Goal: Contribute content: Contribute content

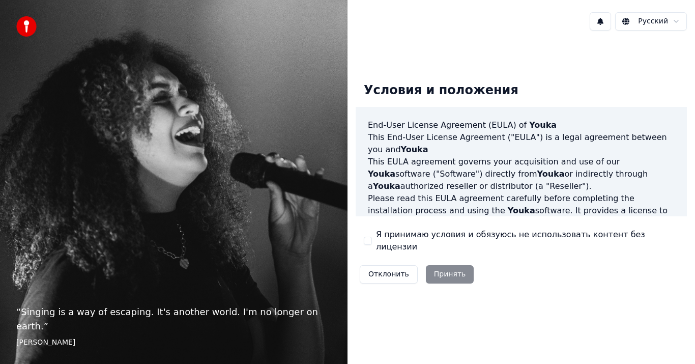
click at [445, 271] on div "Отклонить Принять" at bounding box center [416, 274] width 122 height 26
click at [444, 271] on div "Отклонить Принять" at bounding box center [416, 274] width 122 height 26
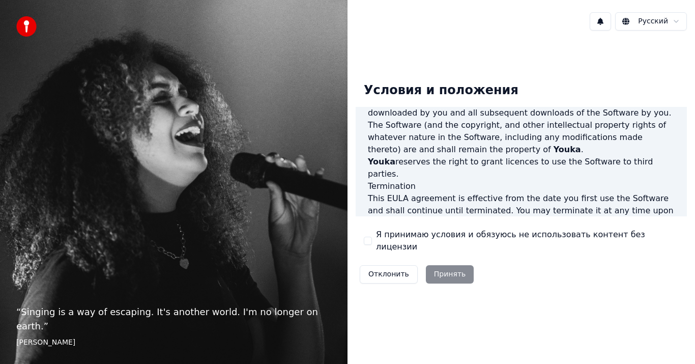
scroll to position [672, 0]
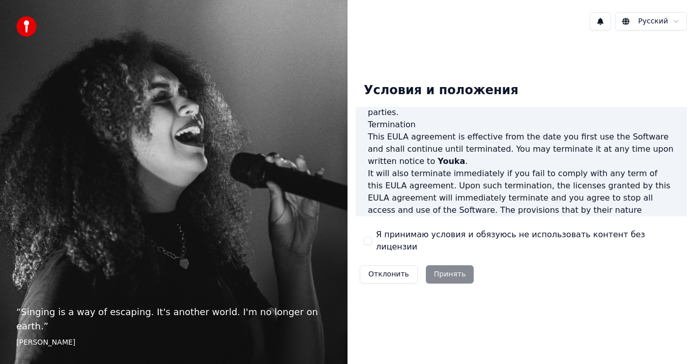
click at [371, 239] on button "Я принимаю условия и обязуюсь не использовать контент без лицензии" at bounding box center [368, 240] width 8 height 8
click at [442, 268] on button "Принять" at bounding box center [450, 274] width 48 height 18
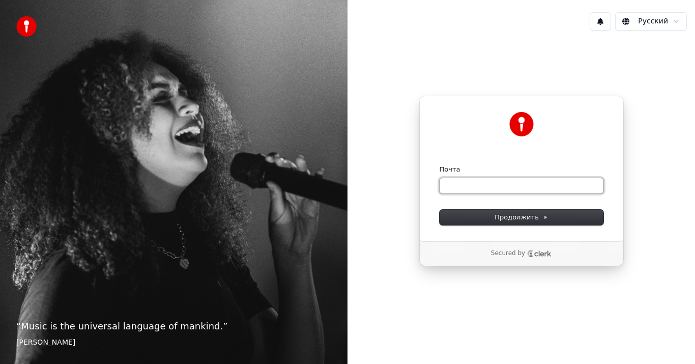
click at [480, 186] on input "Почта" at bounding box center [521, 185] width 164 height 15
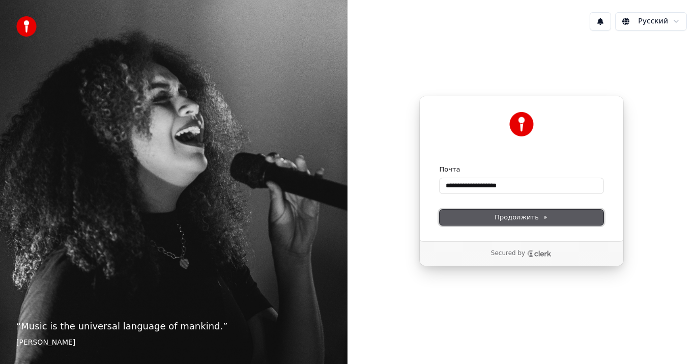
click at [493, 213] on button "Продолжить" at bounding box center [521, 217] width 164 height 15
type input "**********"
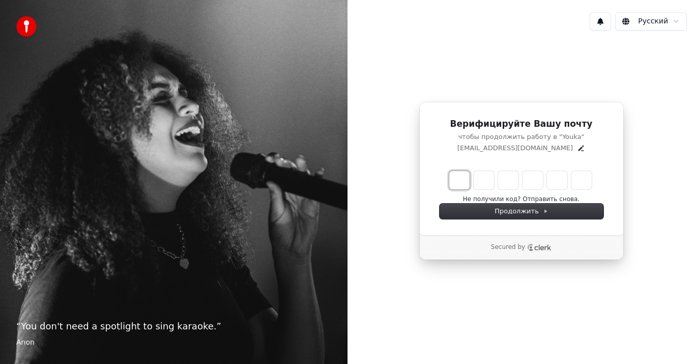
click at [464, 186] on input "Enter verification code. Digit 1" at bounding box center [459, 180] width 20 height 18
type input "*"
type input "**"
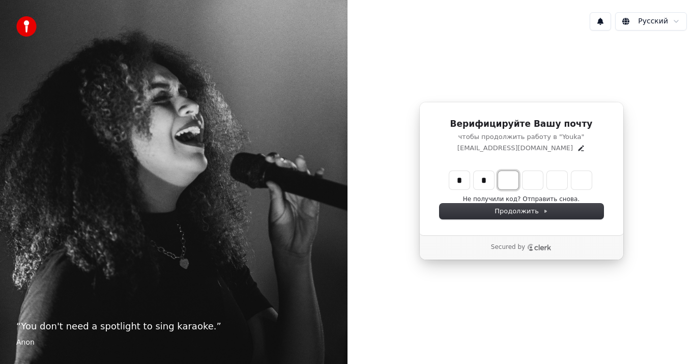
type input "*"
type input "***"
type input "*"
type input "****"
type input "*"
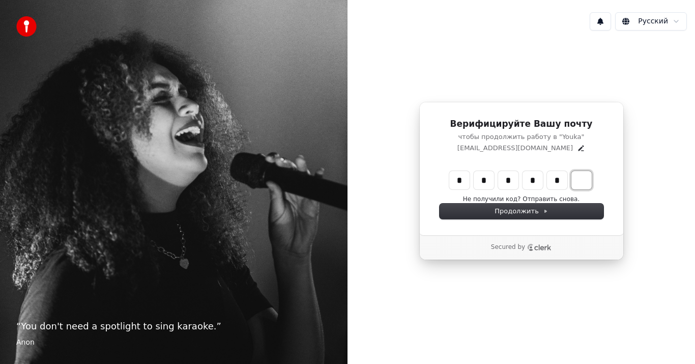
type input "******"
type input "*"
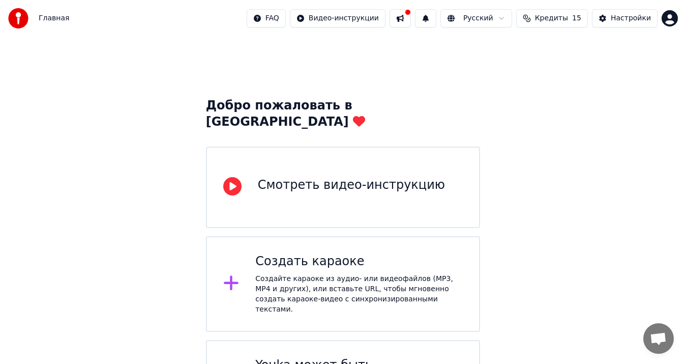
scroll to position [41, 0]
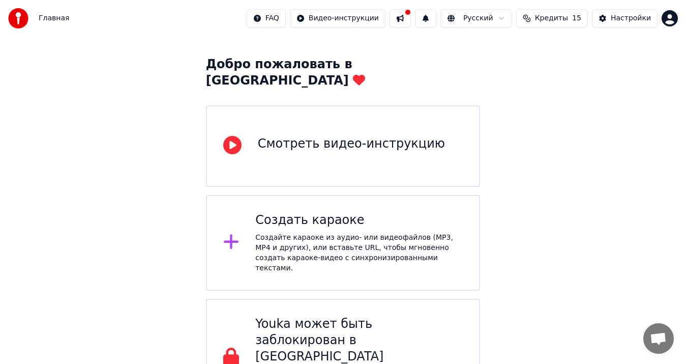
click at [411, 17] on button at bounding box center [400, 18] width 21 height 18
click at [532, 266] on div "Добро пожаловать в Youka Смотреть видео-инструкцию Создать караоке Создайте кар…" at bounding box center [343, 205] width 686 height 421
click at [621, 17] on div "Настройки" at bounding box center [631, 18] width 40 height 10
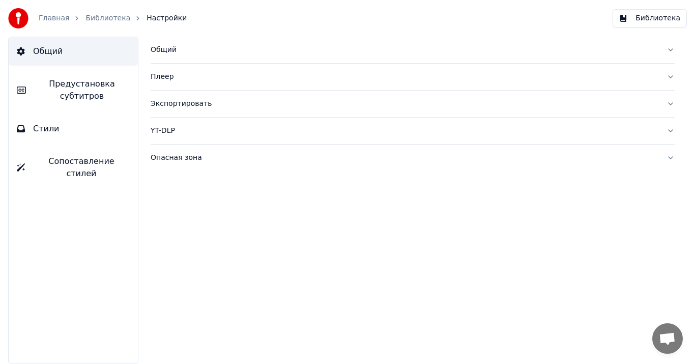
click at [55, 17] on link "Главная" at bounding box center [54, 18] width 31 height 10
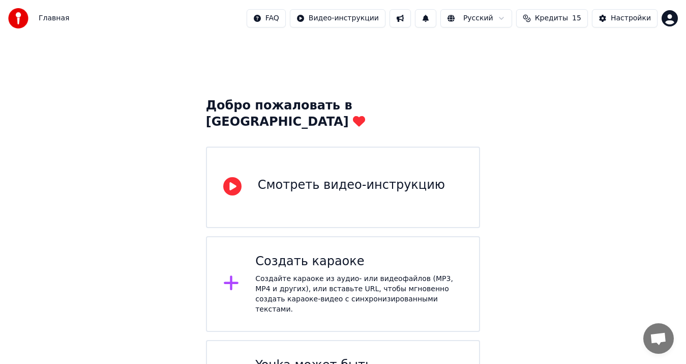
scroll to position [41, 0]
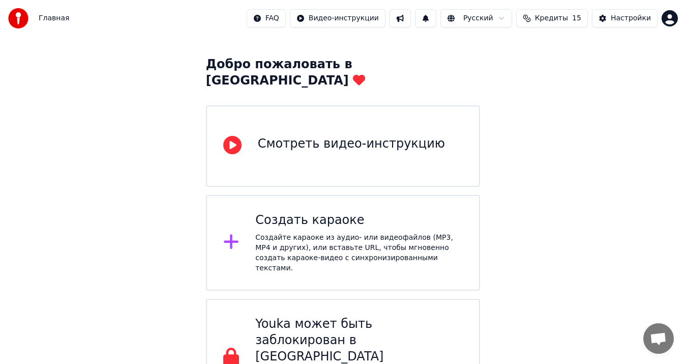
click at [258, 136] on div "Смотреть видео-инструкцию" at bounding box center [351, 144] width 187 height 16
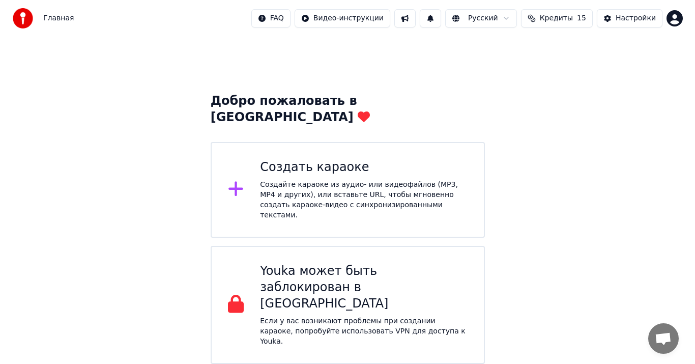
scroll to position [0, 0]
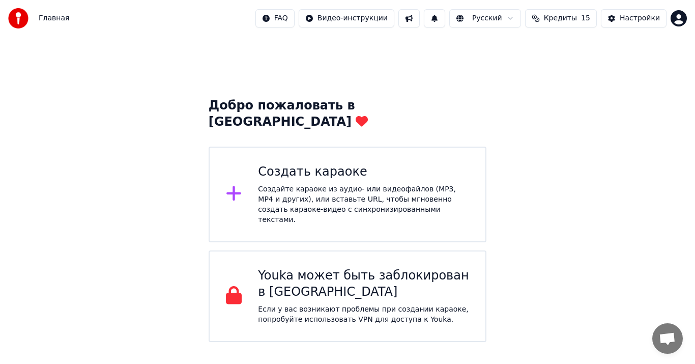
click at [235, 186] on icon at bounding box center [233, 193] width 15 height 15
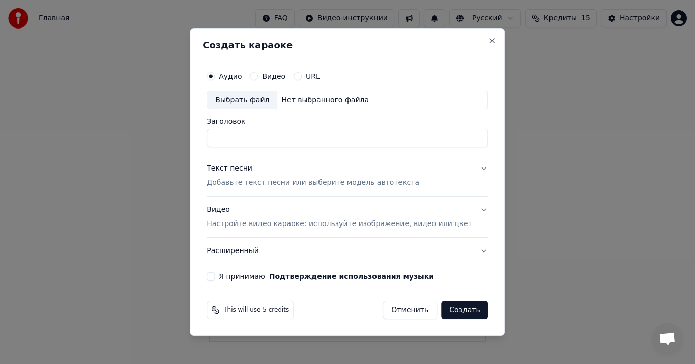
click at [250, 100] on div "Выбрать файл" at bounding box center [242, 100] width 70 height 18
type input "**********"
click at [465, 170] on button "Текст песни Добавьте текст песни или выберите модель автотекста" at bounding box center [346, 176] width 281 height 41
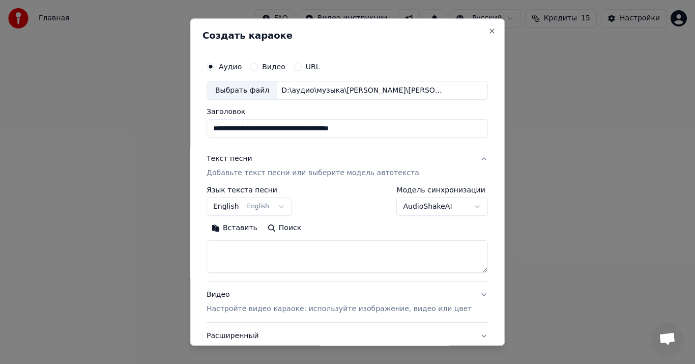
click at [287, 207] on button "English English" at bounding box center [248, 207] width 85 height 18
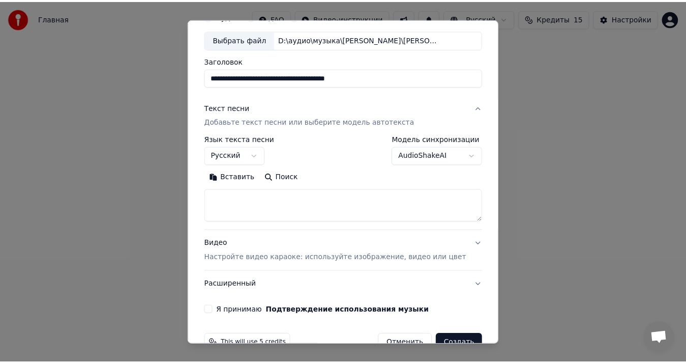
scroll to position [75, 0]
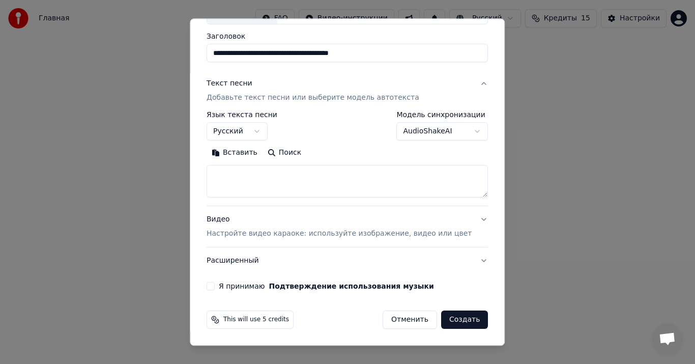
click at [215, 282] on button "Я принимаю Подтверждение использования музыки" at bounding box center [210, 286] width 8 height 8
click at [441, 320] on button "Создать" at bounding box center [464, 320] width 47 height 18
select select "**"
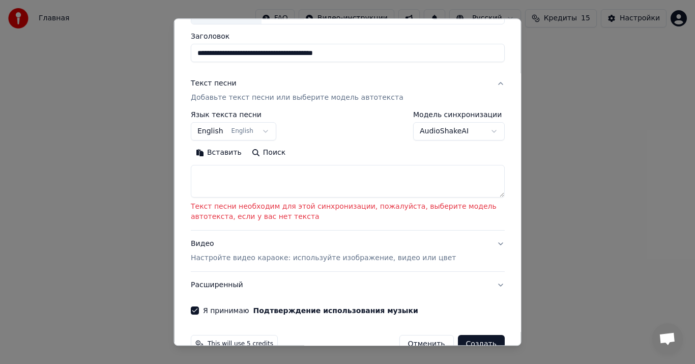
click at [278, 184] on textarea at bounding box center [348, 181] width 314 height 33
click at [215, 154] on button "Вставить" at bounding box center [219, 153] width 56 height 16
type textarea "*******"
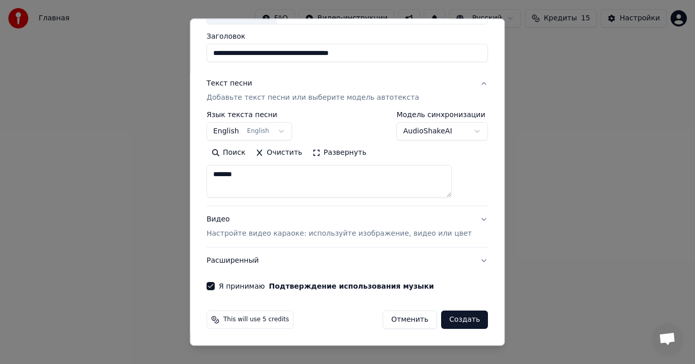
click at [441, 320] on button "Создать" at bounding box center [464, 320] width 47 height 18
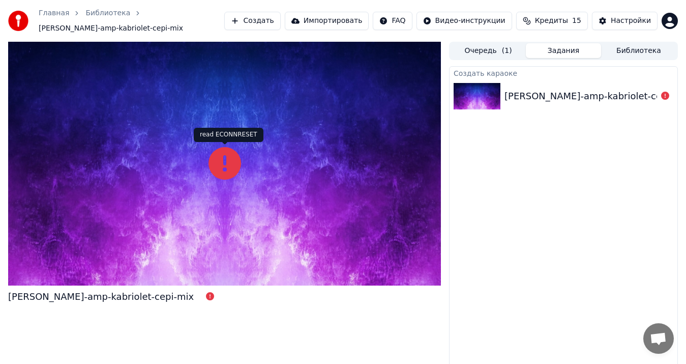
click at [225, 156] on icon at bounding box center [224, 163] width 33 height 33
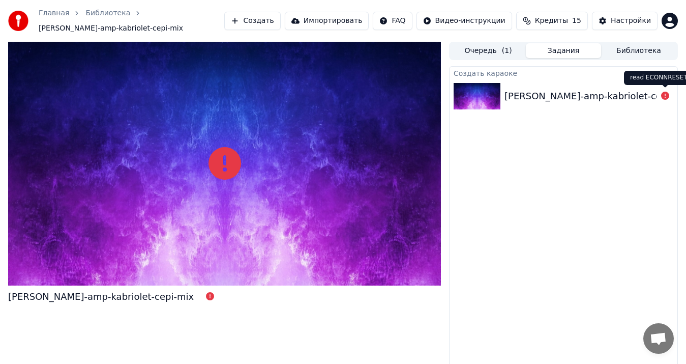
click at [664, 96] on icon at bounding box center [665, 96] width 8 height 8
click at [645, 97] on div "aleksandr-marcinkevich-amp-kabriolet-cepi-mix" at bounding box center [597, 96] width 186 height 14
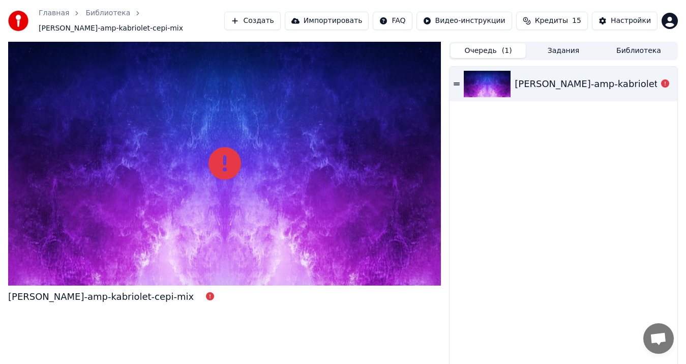
click at [484, 51] on button "Очередь ( 1 )" at bounding box center [488, 50] width 75 height 15
click at [527, 87] on div "aleksandr-marcinkevich-amp-kabriolet-cepi-mix" at bounding box center [608, 84] width 186 height 14
click at [456, 85] on icon at bounding box center [457, 83] width 6 height 3
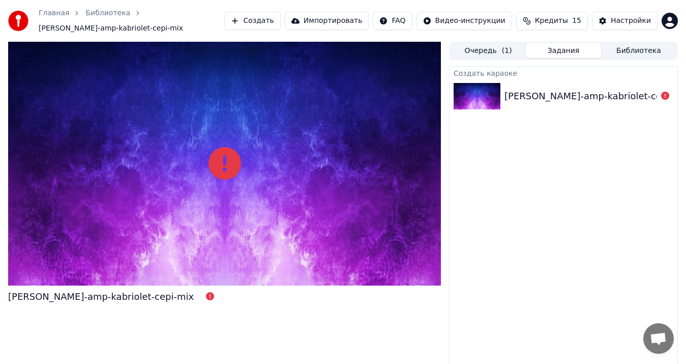
click at [569, 48] on button "Задания" at bounding box center [563, 50] width 75 height 15
click at [591, 102] on div "aleksandr-marcinkevich-amp-kabriolet-cepi-mix" at bounding box center [597, 96] width 186 height 14
click at [215, 164] on icon at bounding box center [224, 163] width 33 height 33
click at [234, 165] on icon at bounding box center [224, 163] width 33 height 33
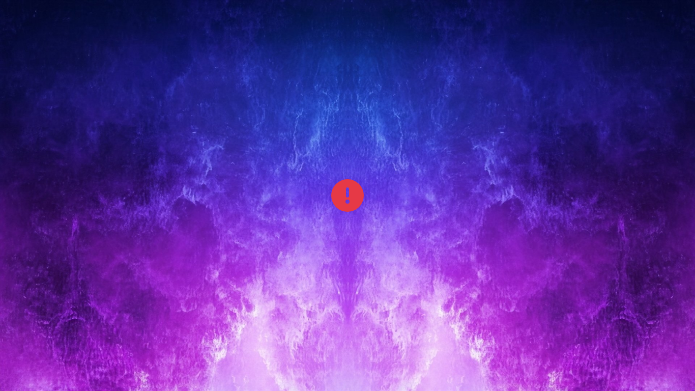
click at [536, 287] on div at bounding box center [347, 195] width 695 height 391
click at [536, 286] on div at bounding box center [347, 195] width 695 height 391
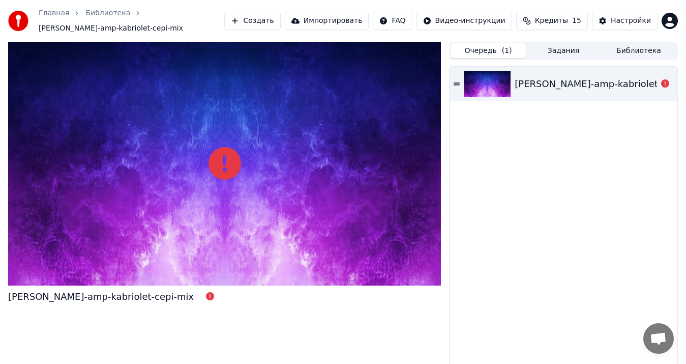
click at [486, 52] on button "Очередь ( 1 )" at bounding box center [488, 50] width 75 height 15
click at [457, 86] on icon at bounding box center [457, 83] width 6 height 7
click at [183, 299] on div "aleksandr-marcinkevich-amp-kabriolet-cepi-mix" at bounding box center [101, 296] width 186 height 14
click at [523, 80] on div "aleksandr-marcinkevich-amp-kabriolet-cepi-mix" at bounding box center [608, 84] width 186 height 14
click at [456, 85] on icon at bounding box center [457, 83] width 6 height 7
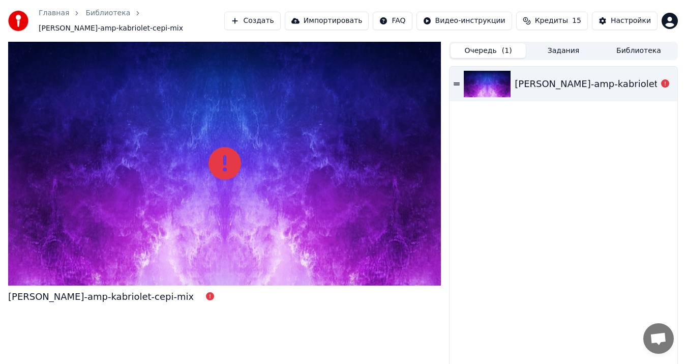
click at [478, 161] on div "aleksandr-marcinkevich-amp-kabriolet-cepi-mix" at bounding box center [564, 221] width 228 height 308
click at [614, 19] on button "Настройки" at bounding box center [625, 21] width 66 height 18
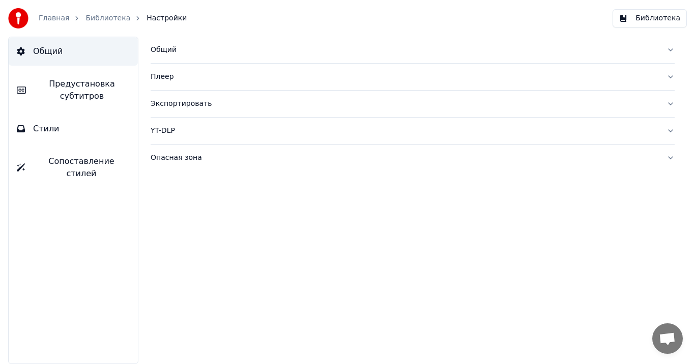
click at [165, 50] on div "Общий" at bounding box center [405, 50] width 508 height 10
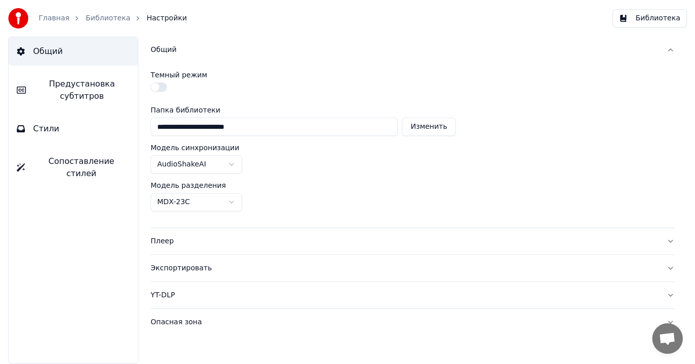
click at [159, 86] on button "button" at bounding box center [159, 86] width 16 height 9
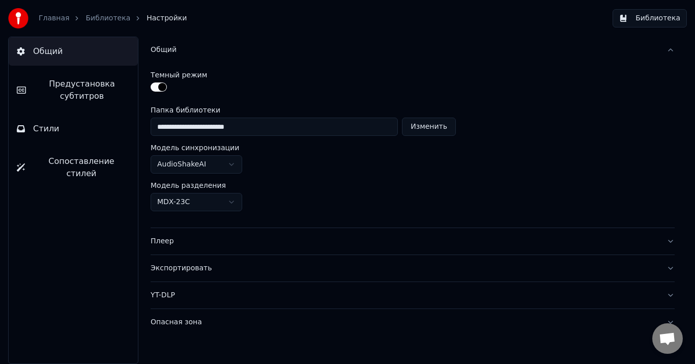
click at [163, 240] on div "Плеер" at bounding box center [405, 241] width 508 height 10
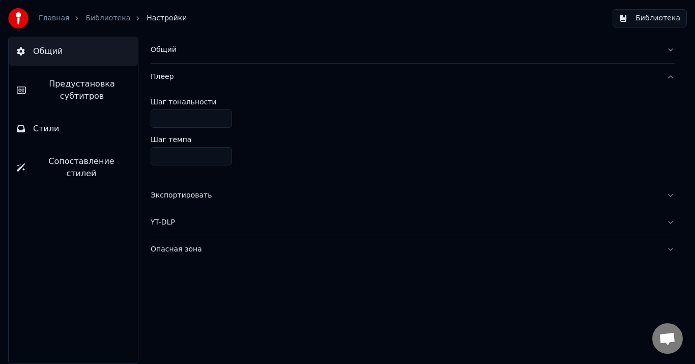
click at [289, 75] on div "Плеер" at bounding box center [405, 77] width 508 height 10
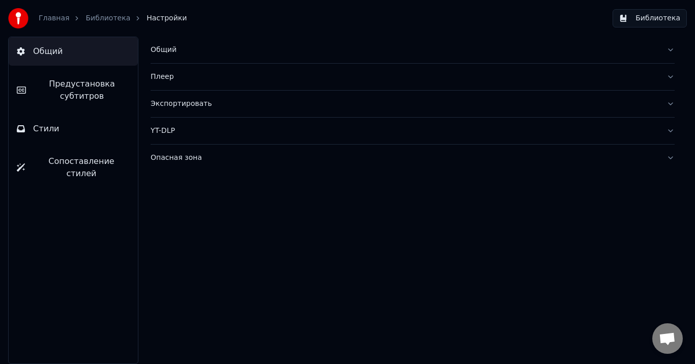
click at [252, 103] on div "Экспортировать" at bounding box center [405, 104] width 508 height 10
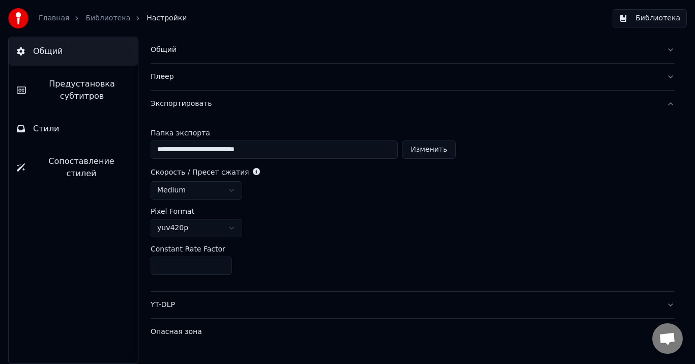
click at [252, 103] on div "Экспортировать" at bounding box center [405, 104] width 508 height 10
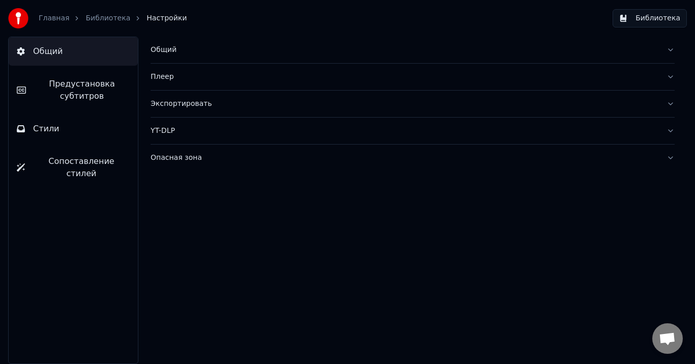
click at [50, 85] on span "Предустановка субтитров" at bounding box center [82, 90] width 96 height 24
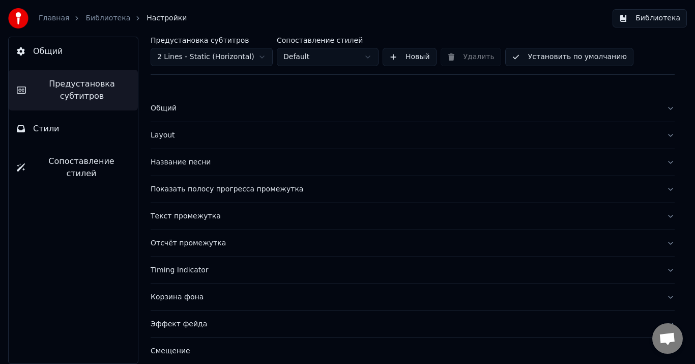
click at [57, 123] on button "Стили" at bounding box center [73, 128] width 129 height 28
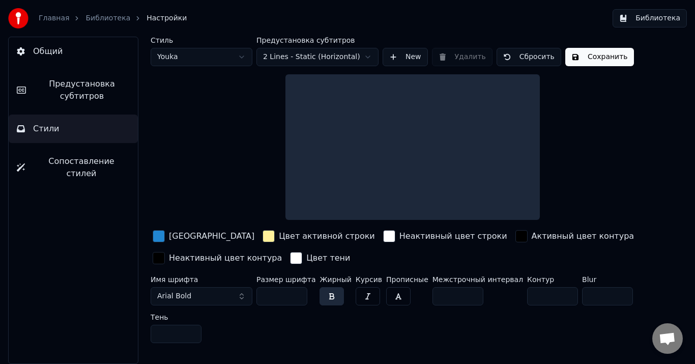
click at [75, 155] on span "Сопоставление стилей" at bounding box center [81, 167] width 97 height 24
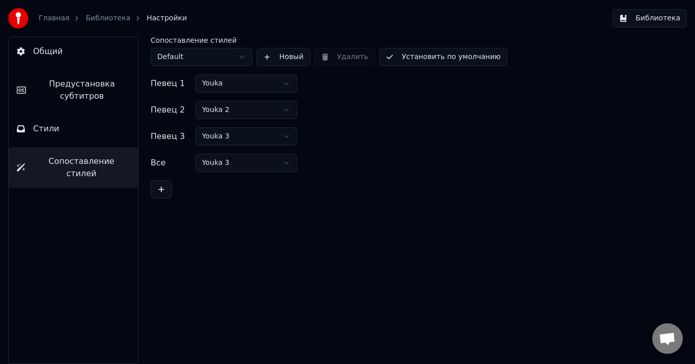
click at [53, 21] on link "Главная" at bounding box center [54, 18] width 31 height 10
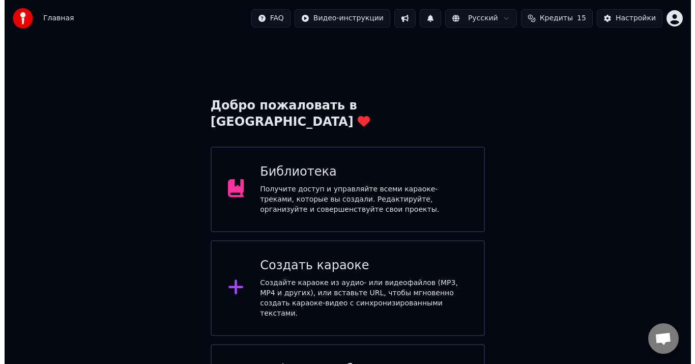
scroll to position [45, 0]
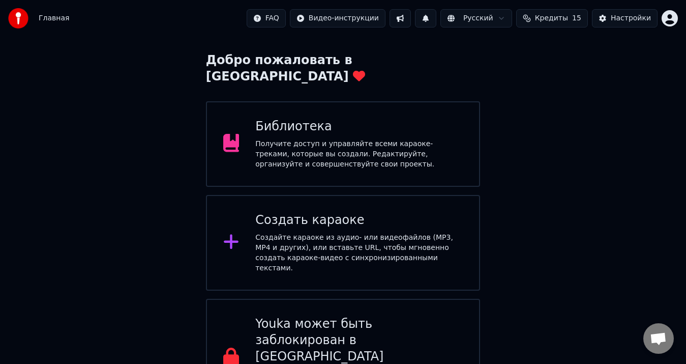
click at [232, 234] on icon at bounding box center [231, 241] width 15 height 15
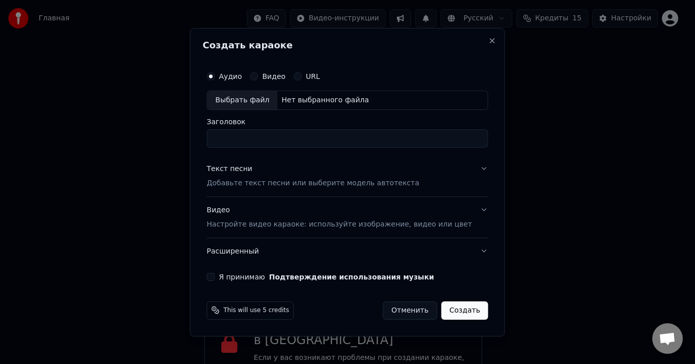
click at [259, 101] on div "Выбрать файл" at bounding box center [242, 100] width 70 height 18
type input "**********"
click at [448, 170] on button "Текст песни Добавьте текст песни или выберите модель автотекста" at bounding box center [346, 176] width 281 height 41
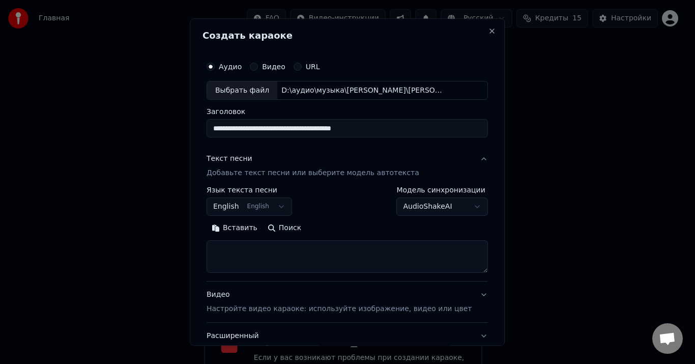
click at [289, 209] on button "English English" at bounding box center [248, 207] width 85 height 18
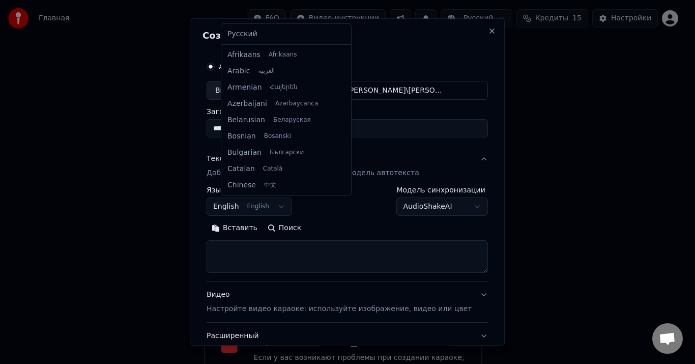
scroll to position [81, 0]
select select "**"
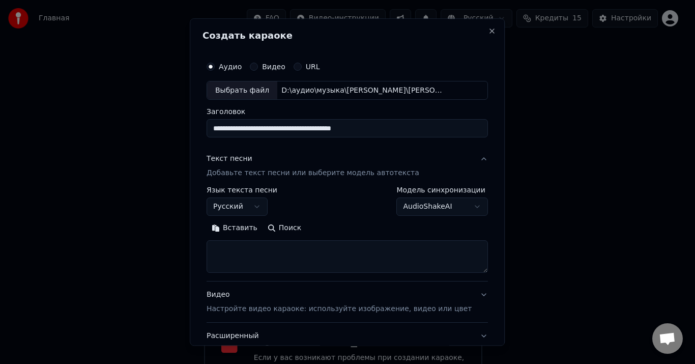
click at [233, 229] on button "Вставить" at bounding box center [234, 228] width 56 height 16
type textarea "*******"
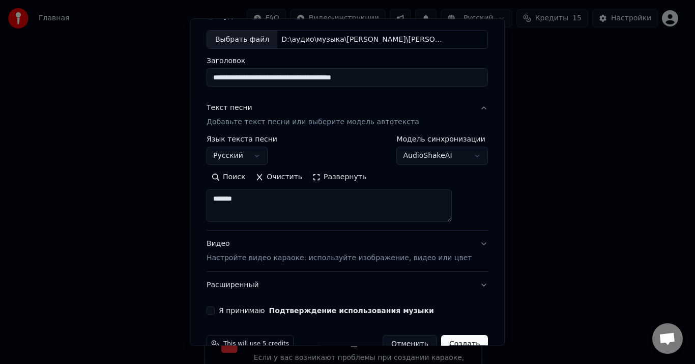
scroll to position [75, 0]
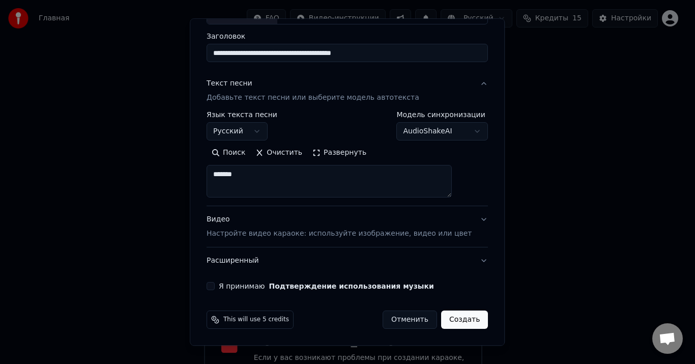
click at [215, 285] on button "Я принимаю Подтверждение использования музыки" at bounding box center [210, 286] width 8 height 8
click at [441, 319] on button "Создать" at bounding box center [464, 320] width 47 height 18
select select "**"
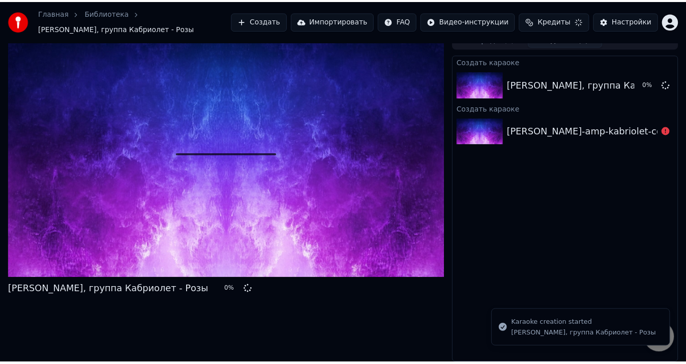
scroll to position [12, 0]
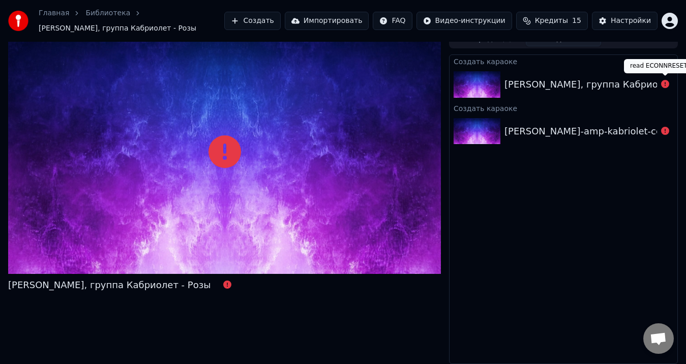
click at [667, 84] on icon at bounding box center [665, 84] width 8 height 8
click at [627, 85] on div "Александр Марцинкевич, группа Кабриолет - Розы" at bounding box center [605, 84] width 203 height 14
